Goal: Find specific page/section: Find specific page/section

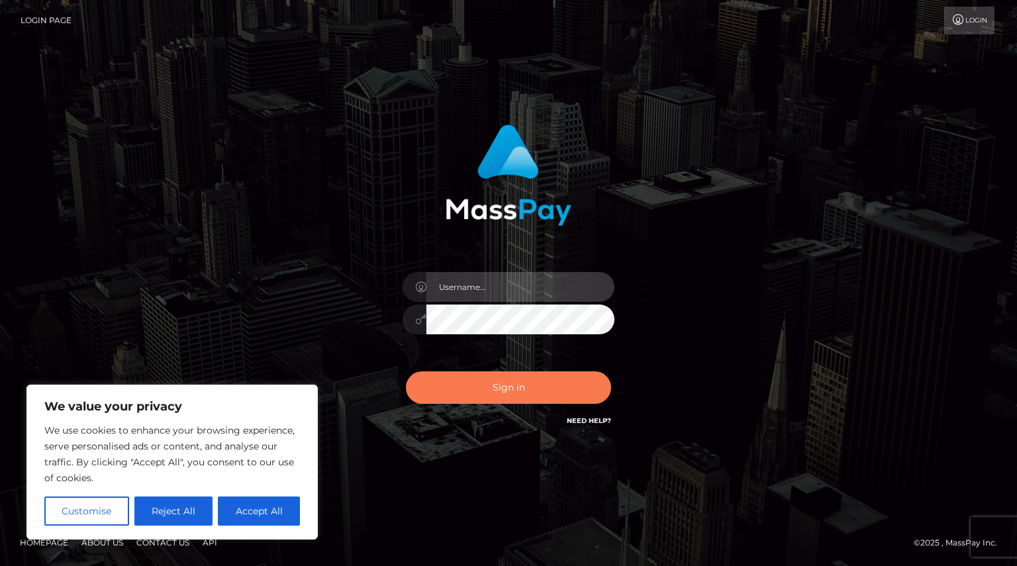
type input "Shany.Luminary"
click at [565, 389] on button "Sign in" at bounding box center [508, 388] width 205 height 32
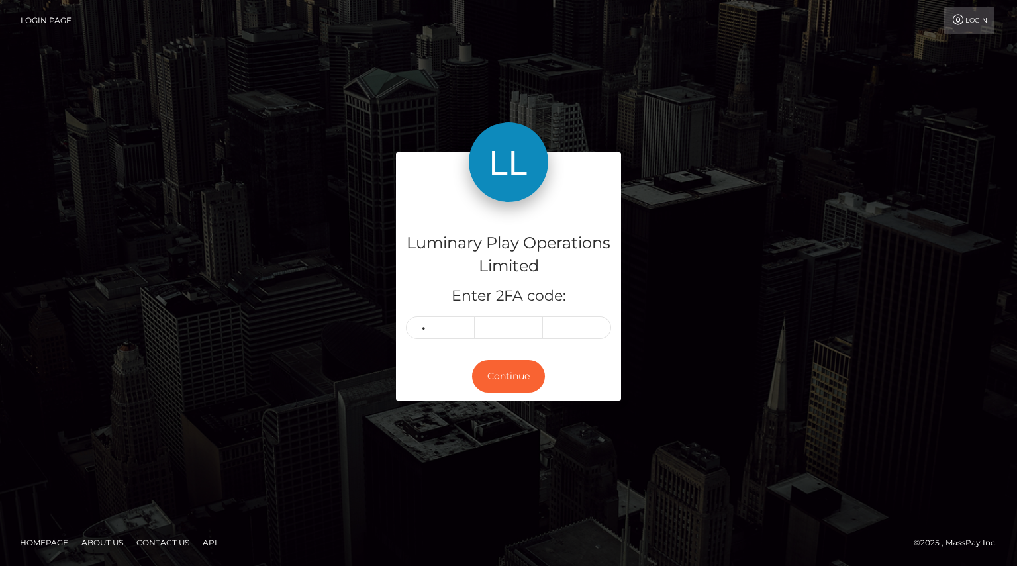
type input "1"
type input "2"
type input "0"
type input "8"
type input "2"
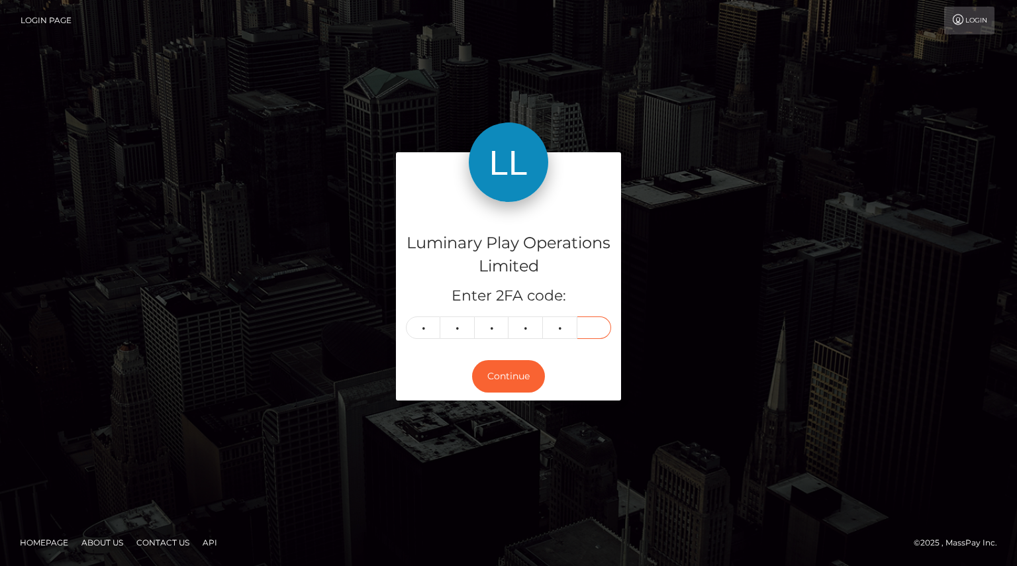
type input "5"
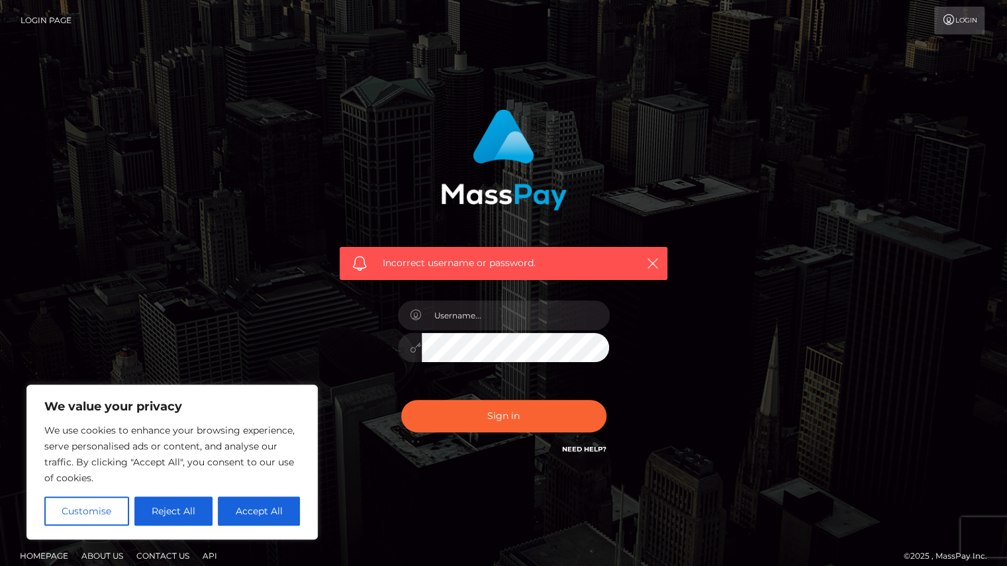
type input "Shany.Luminary"
click at [507, 421] on button "Sign in" at bounding box center [503, 416] width 205 height 32
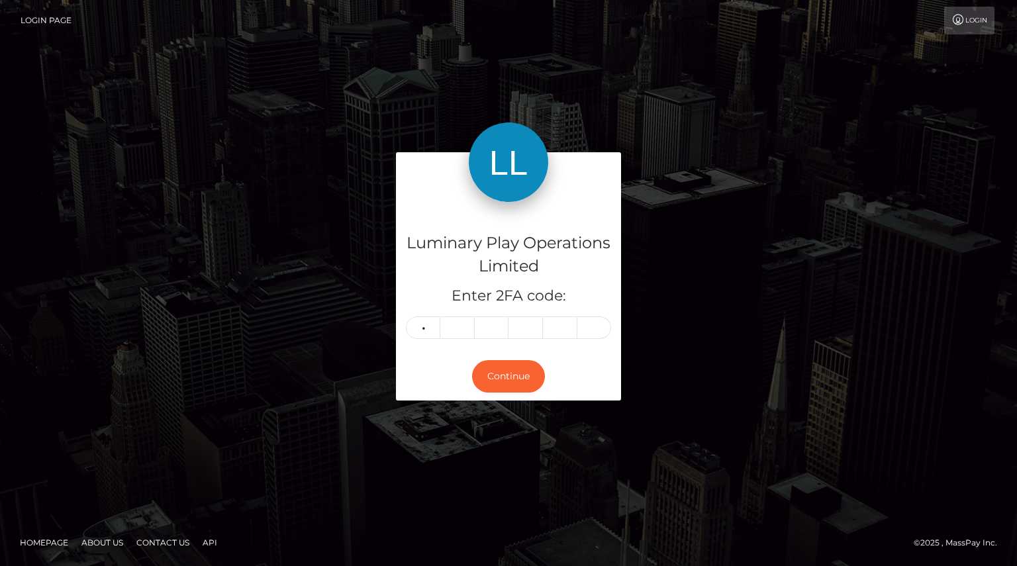
type input "8"
type input "5"
type input "2"
type input "0"
type input "7"
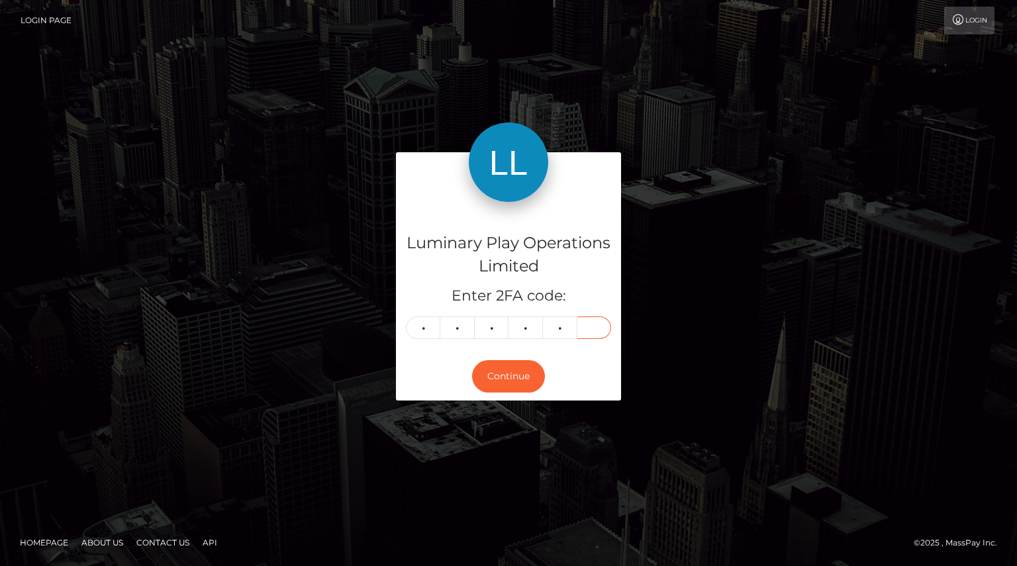
type input "1"
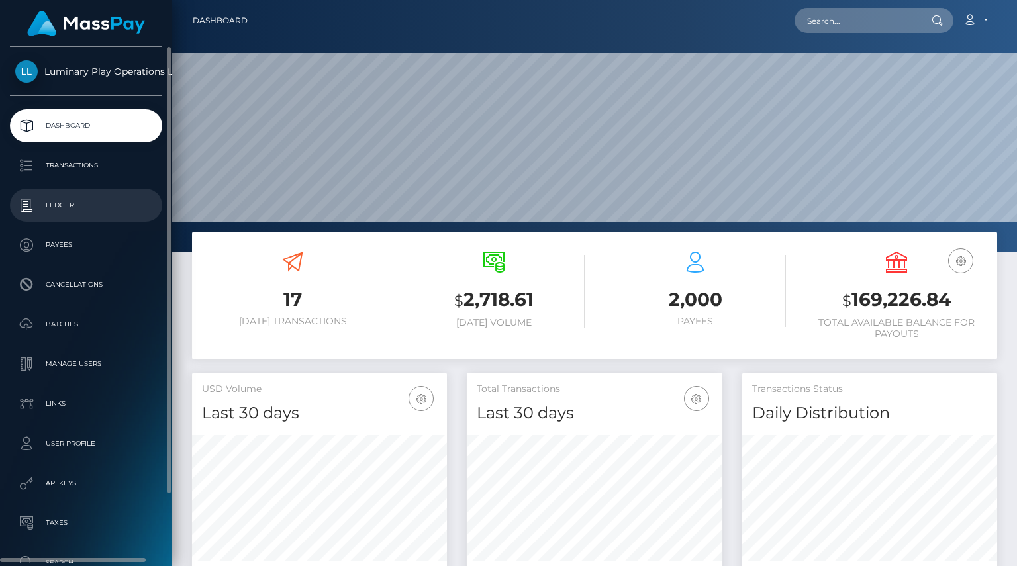
scroll to position [234, 255]
click at [69, 203] on p "Ledger" at bounding box center [86, 205] width 142 height 20
